Goal: Check status: Check status

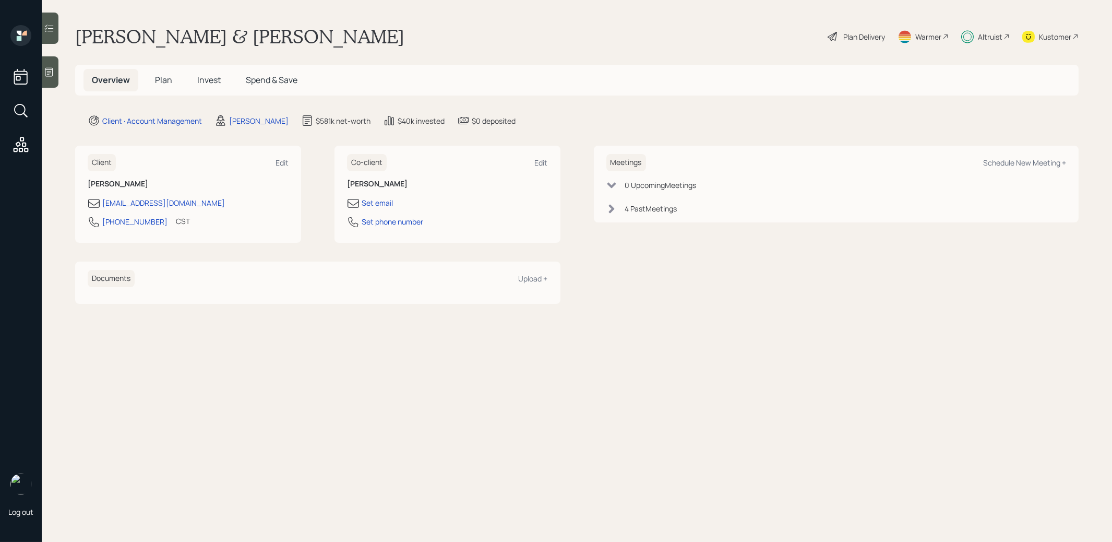
click at [212, 83] on span "Invest" at bounding box center [208, 79] width 23 height 11
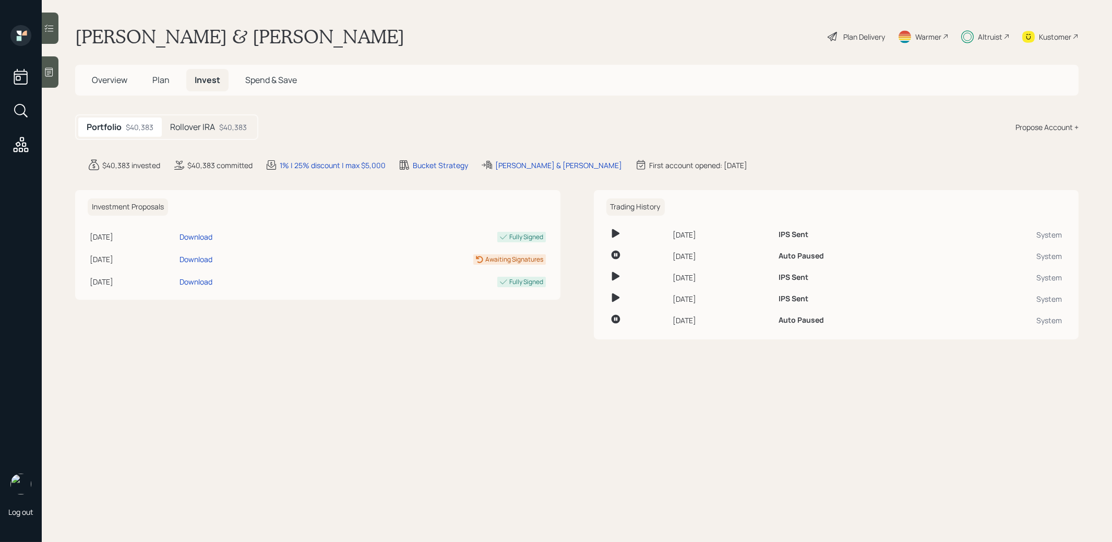
click at [222, 125] on div "$40,383" at bounding box center [233, 127] width 28 height 11
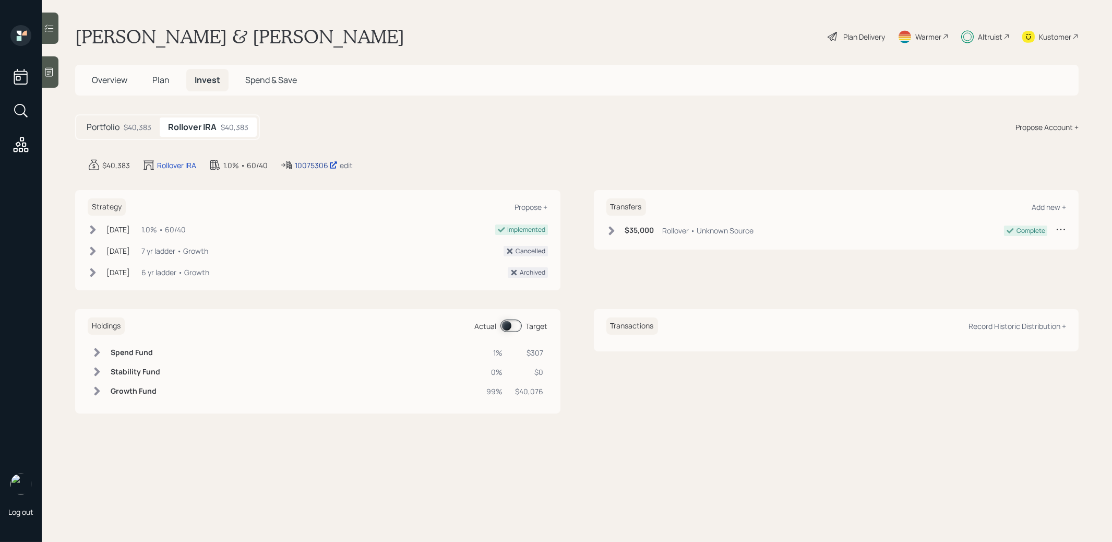
click at [311, 163] on div "10075306" at bounding box center [316, 165] width 43 height 11
